Goal: Information Seeking & Learning: Learn about a topic

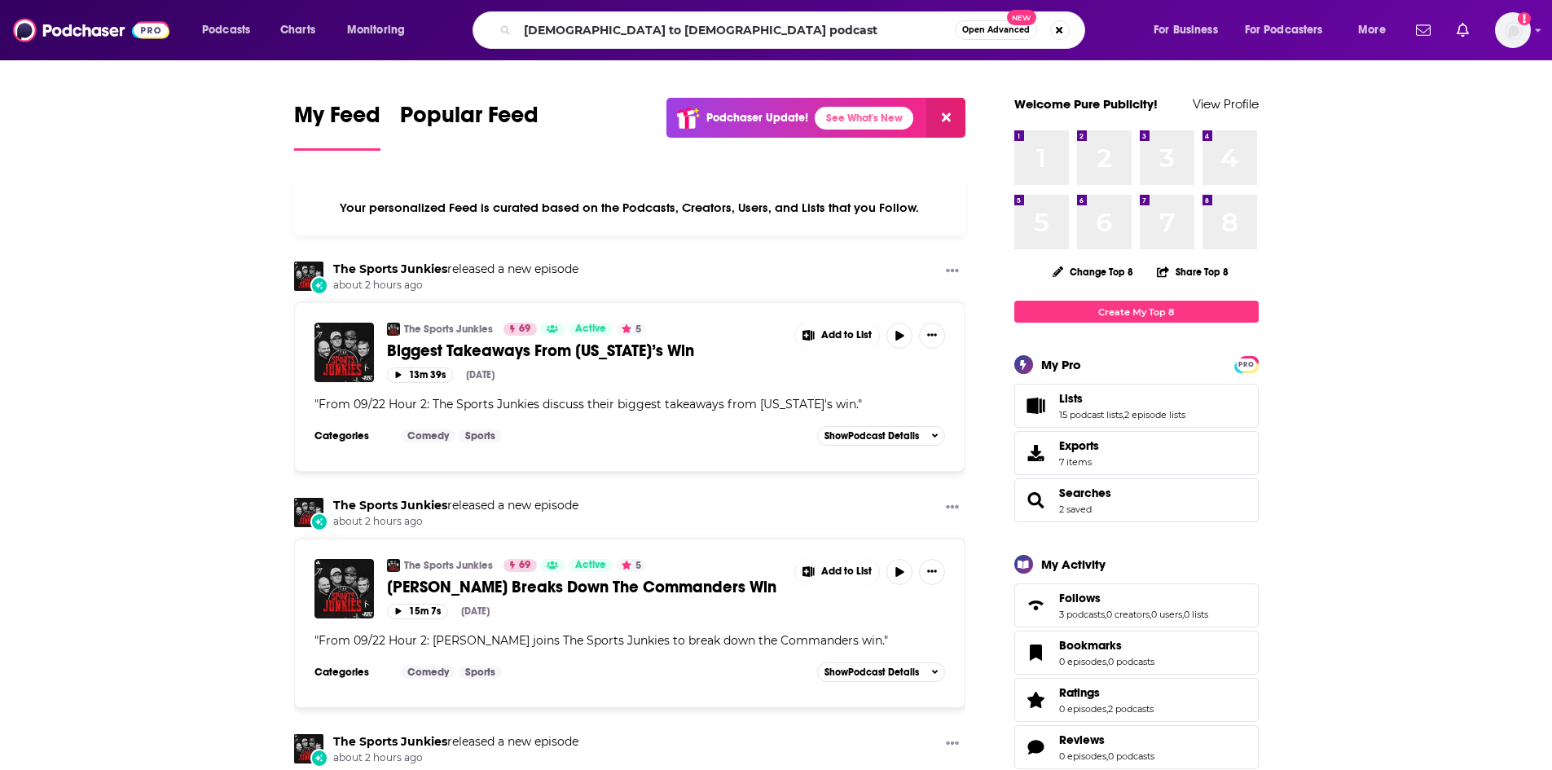
type input "[DEMOGRAPHIC_DATA] to [DEMOGRAPHIC_DATA] podcast"
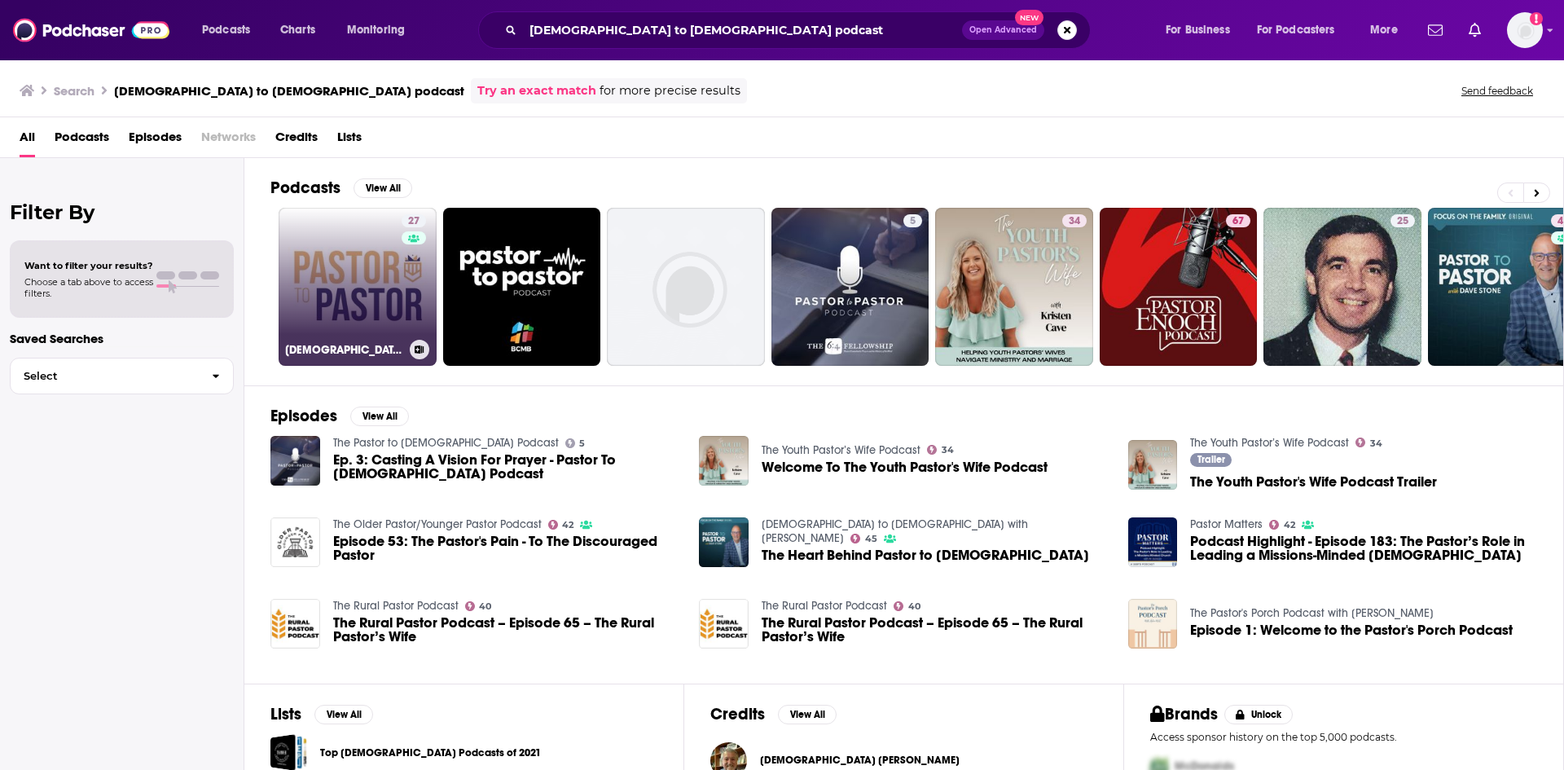
click at [380, 262] on link "27 Pastor To [DEMOGRAPHIC_DATA] Podcast" at bounding box center [358, 287] width 158 height 158
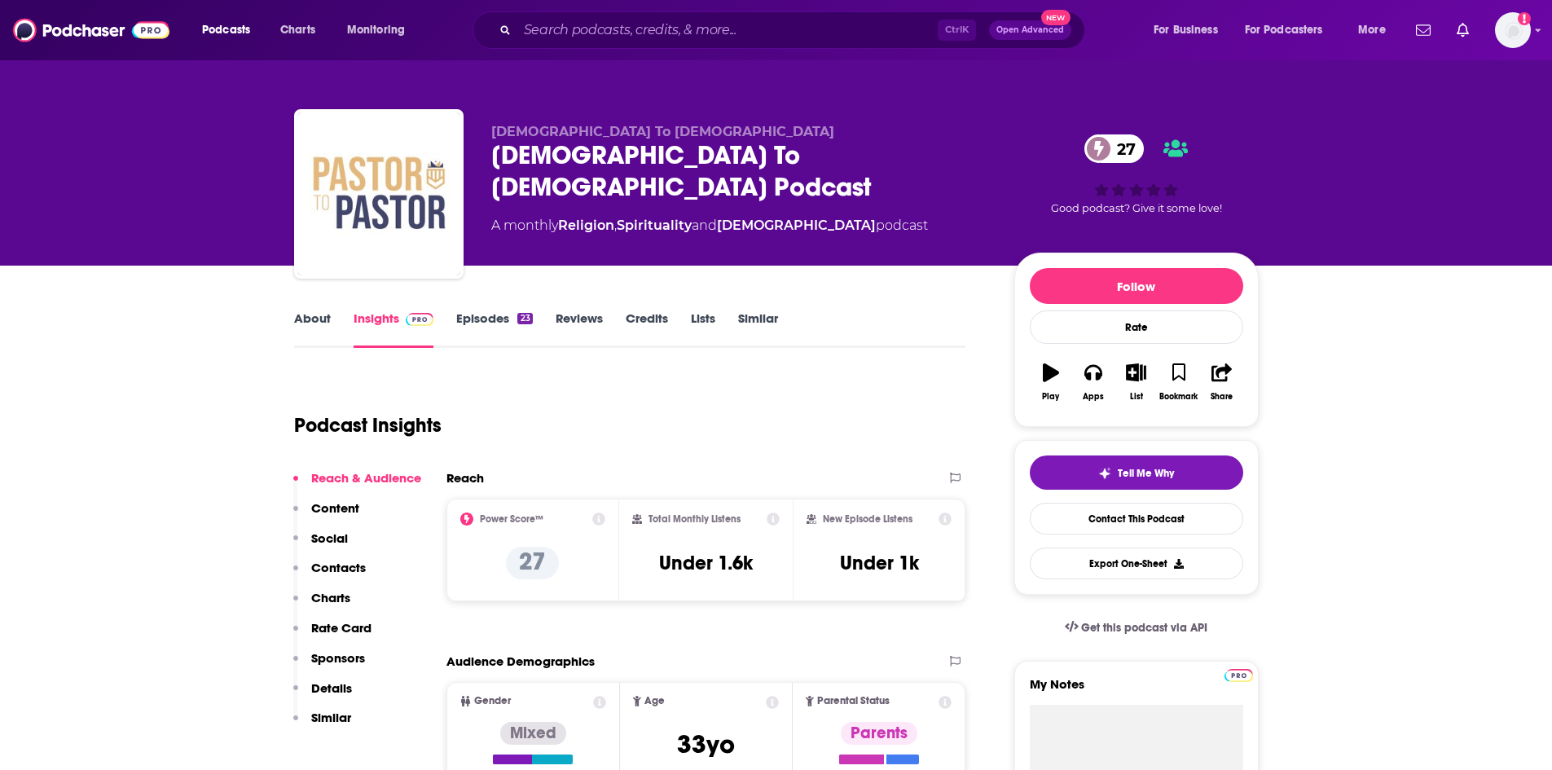
click at [319, 319] on link "About" at bounding box center [312, 328] width 37 height 37
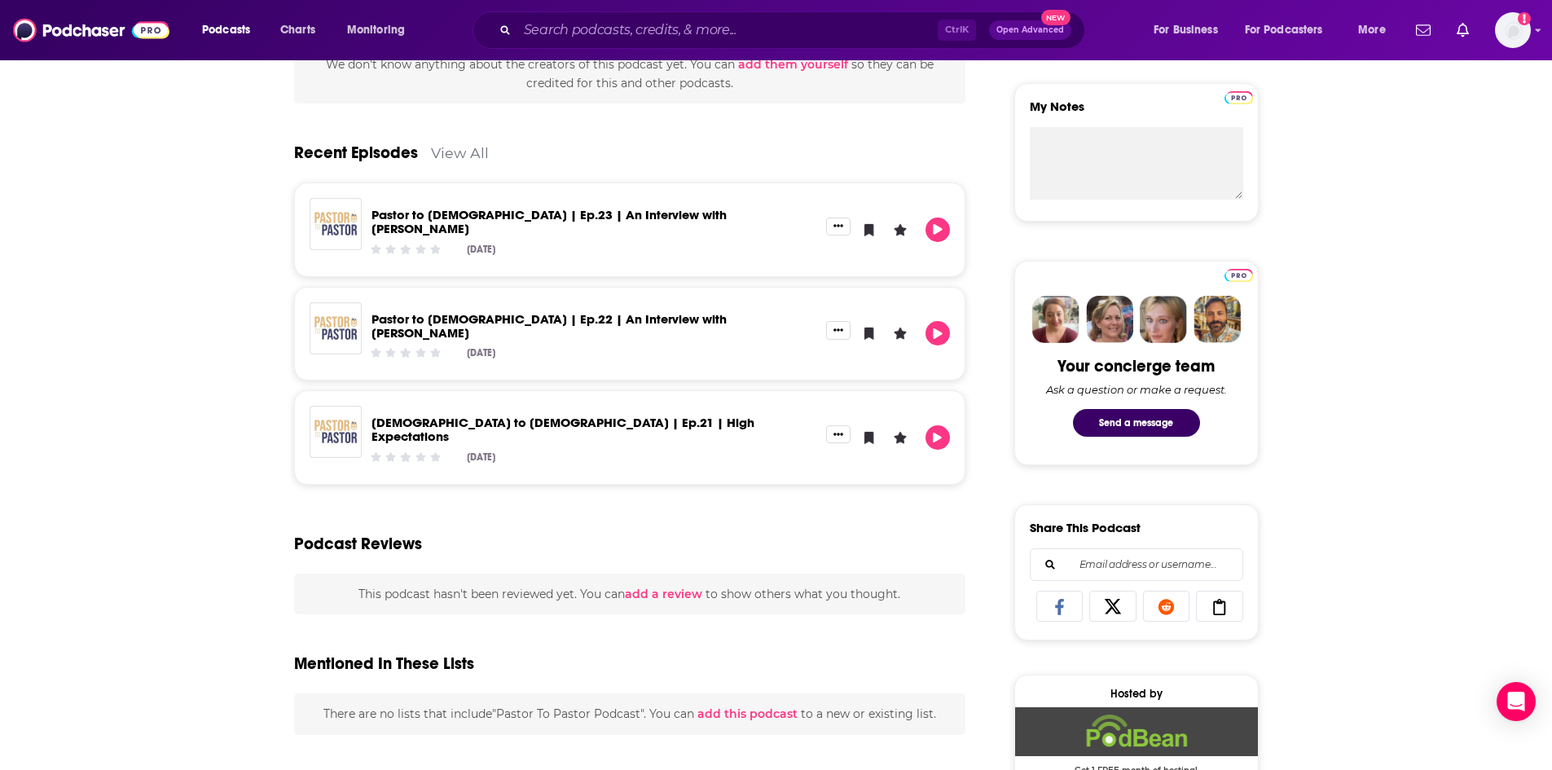
scroll to position [329, 0]
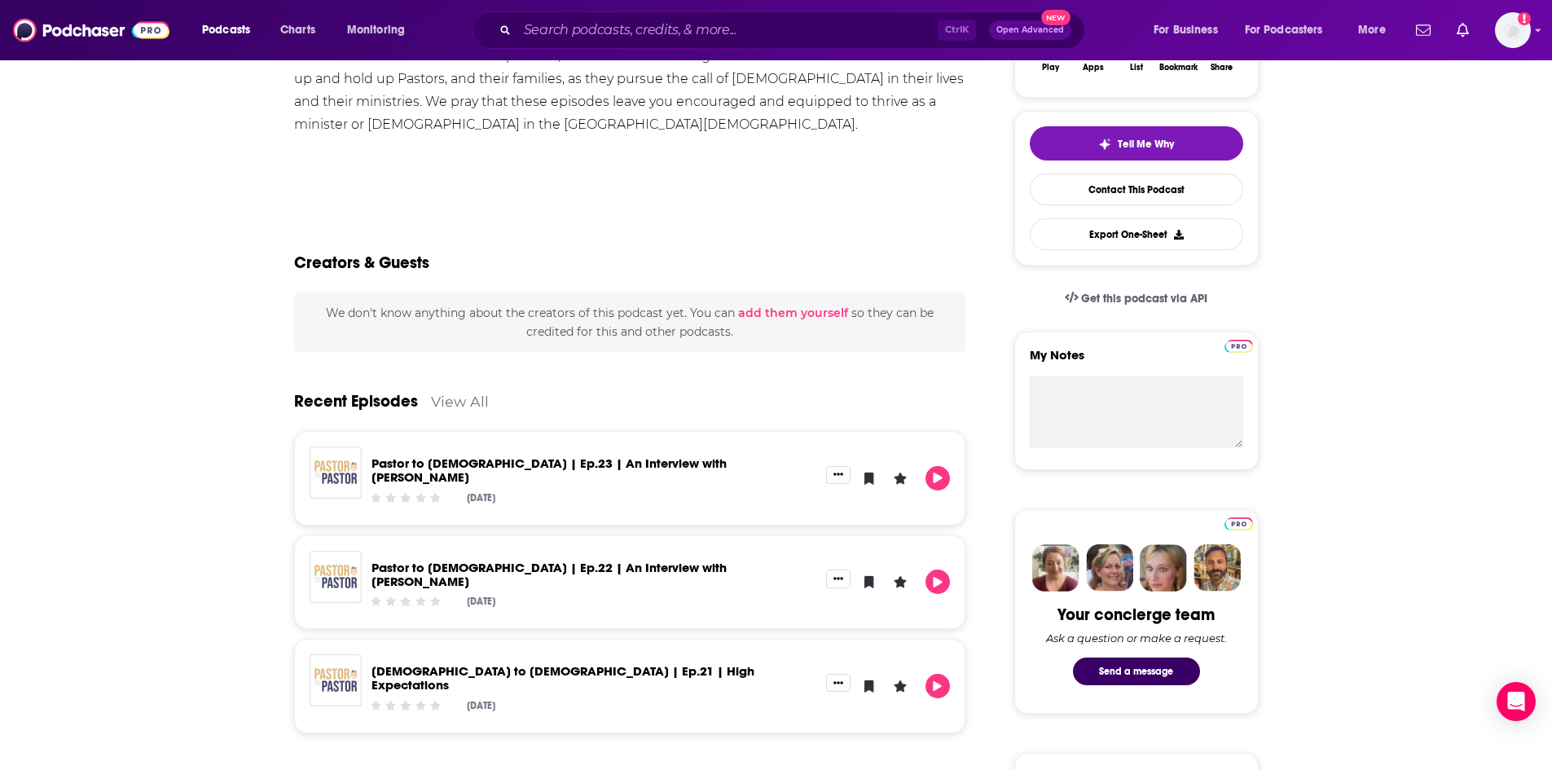
click at [455, 406] on link "View All" at bounding box center [460, 401] width 58 height 17
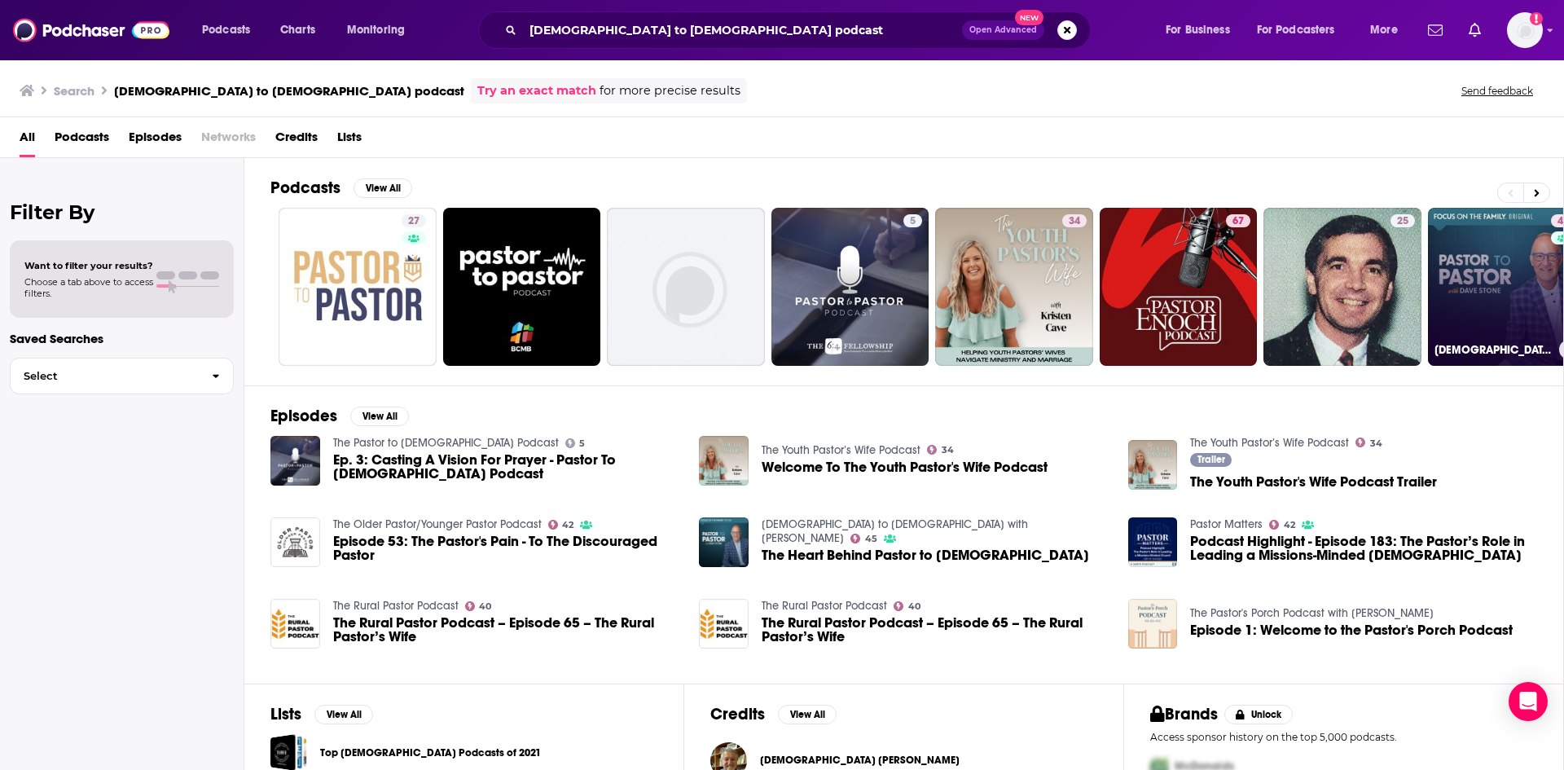
click at [1463, 251] on link "45 [DEMOGRAPHIC_DATA] to [DEMOGRAPHIC_DATA] with [PERSON_NAME]" at bounding box center [1507, 287] width 158 height 158
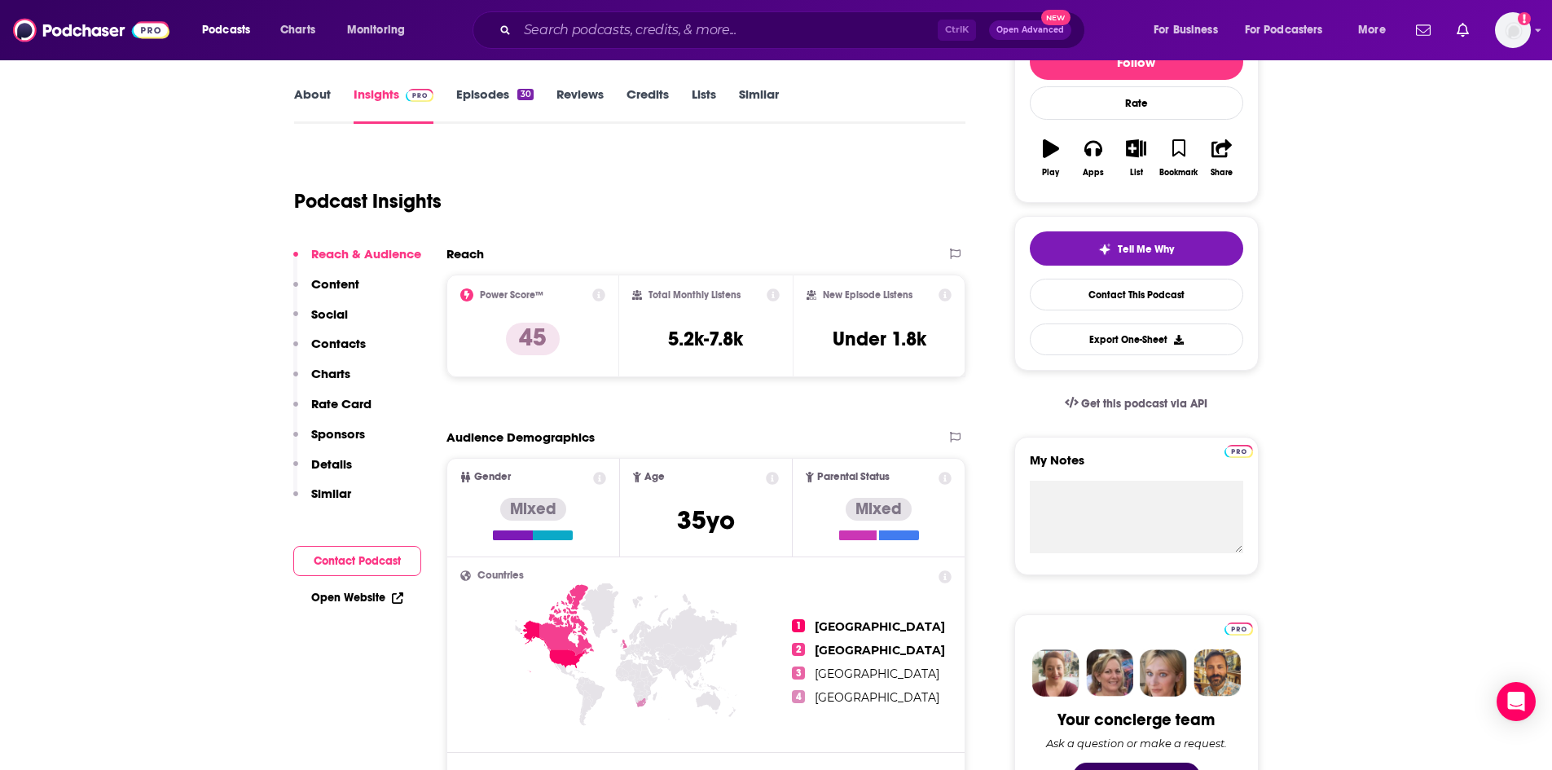
scroll to position [163, 0]
